Goal: Task Accomplishment & Management: Manage account settings

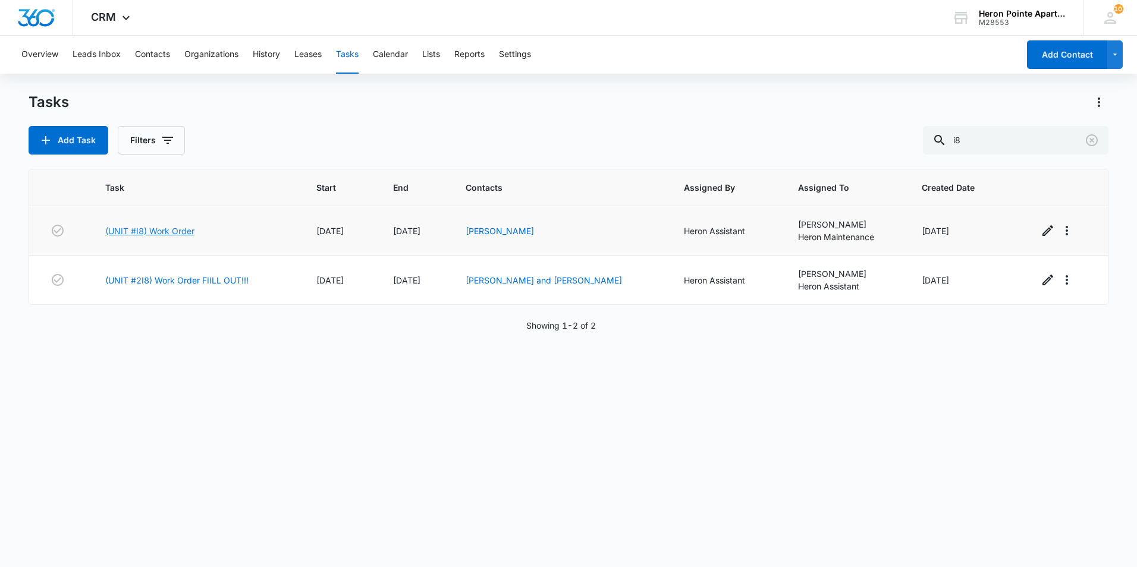
click at [174, 229] on link "(UNIT #I8) Work Order" at bounding box center [149, 231] width 89 height 12
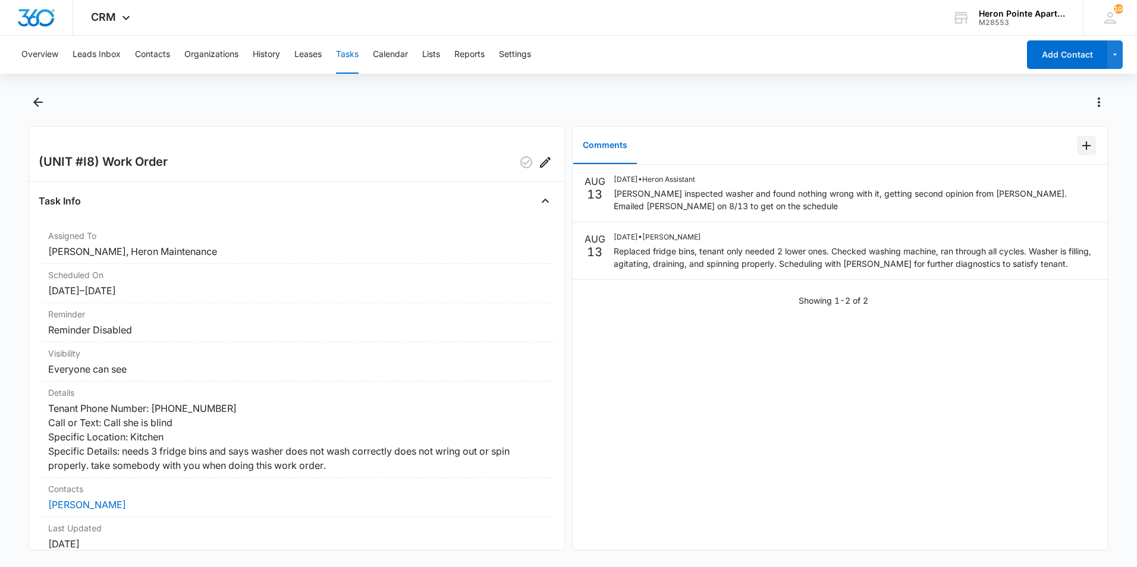
click at [1079, 147] on icon "Add Comment" at bounding box center [1086, 146] width 14 height 14
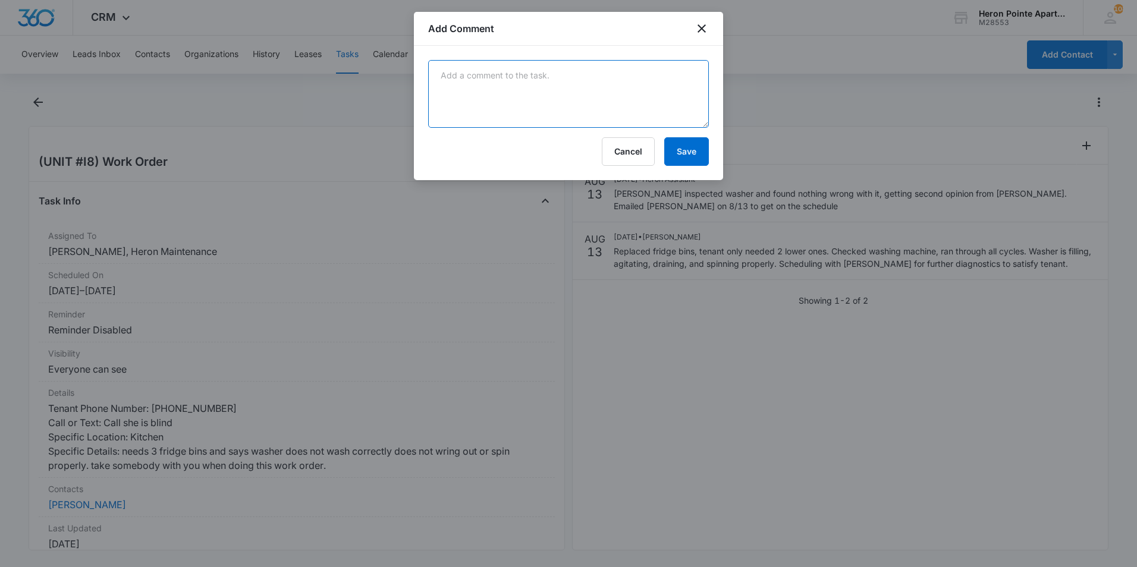
click at [558, 94] on textarea at bounding box center [568, 94] width 281 height 68
type textarea "[PERSON_NAME] came out [DATE] to diagnose washer,"
click at [1002, 375] on div at bounding box center [568, 283] width 1137 height 567
